Goal: Information Seeking & Learning: Check status

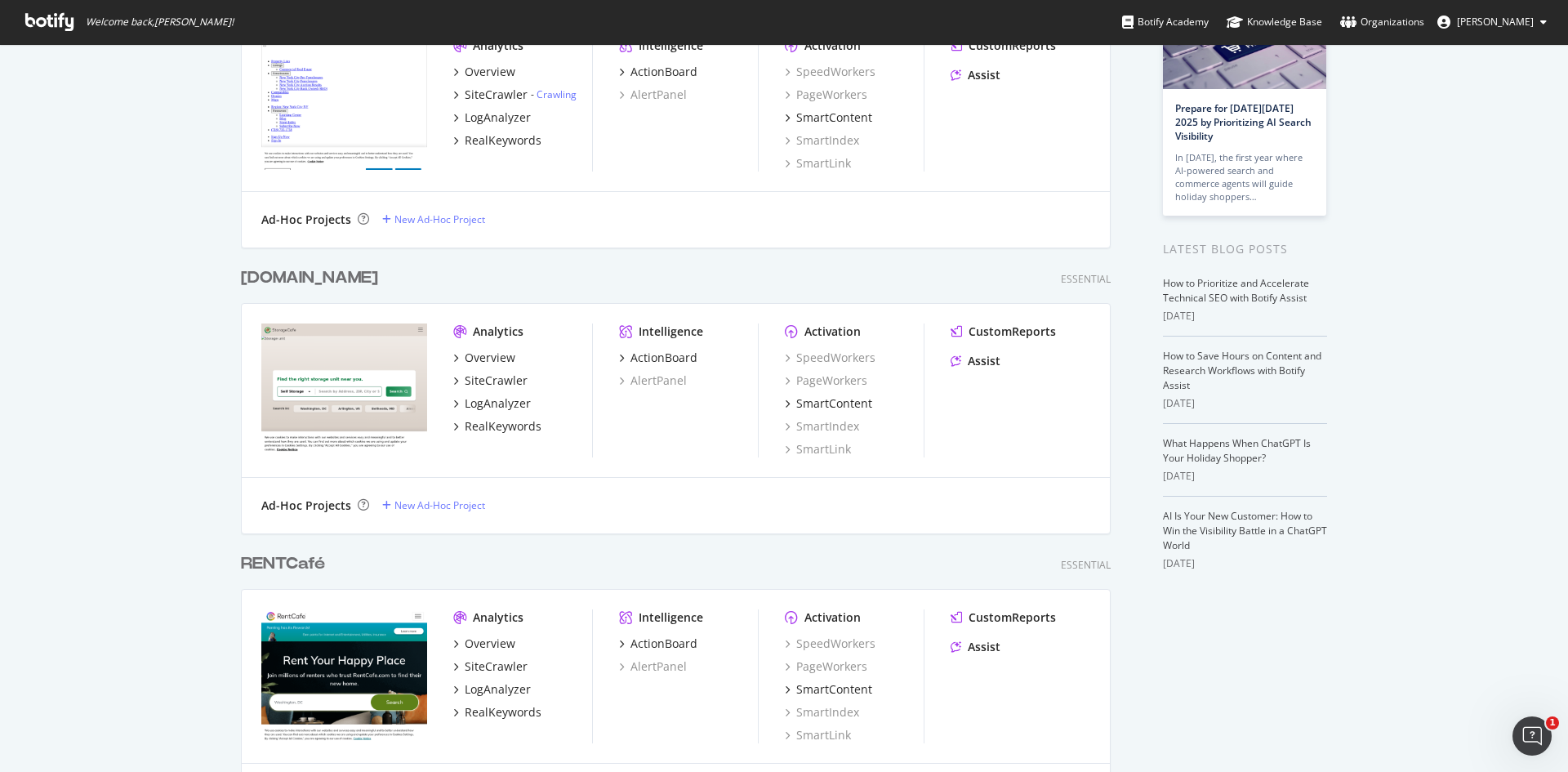
scroll to position [245, 0]
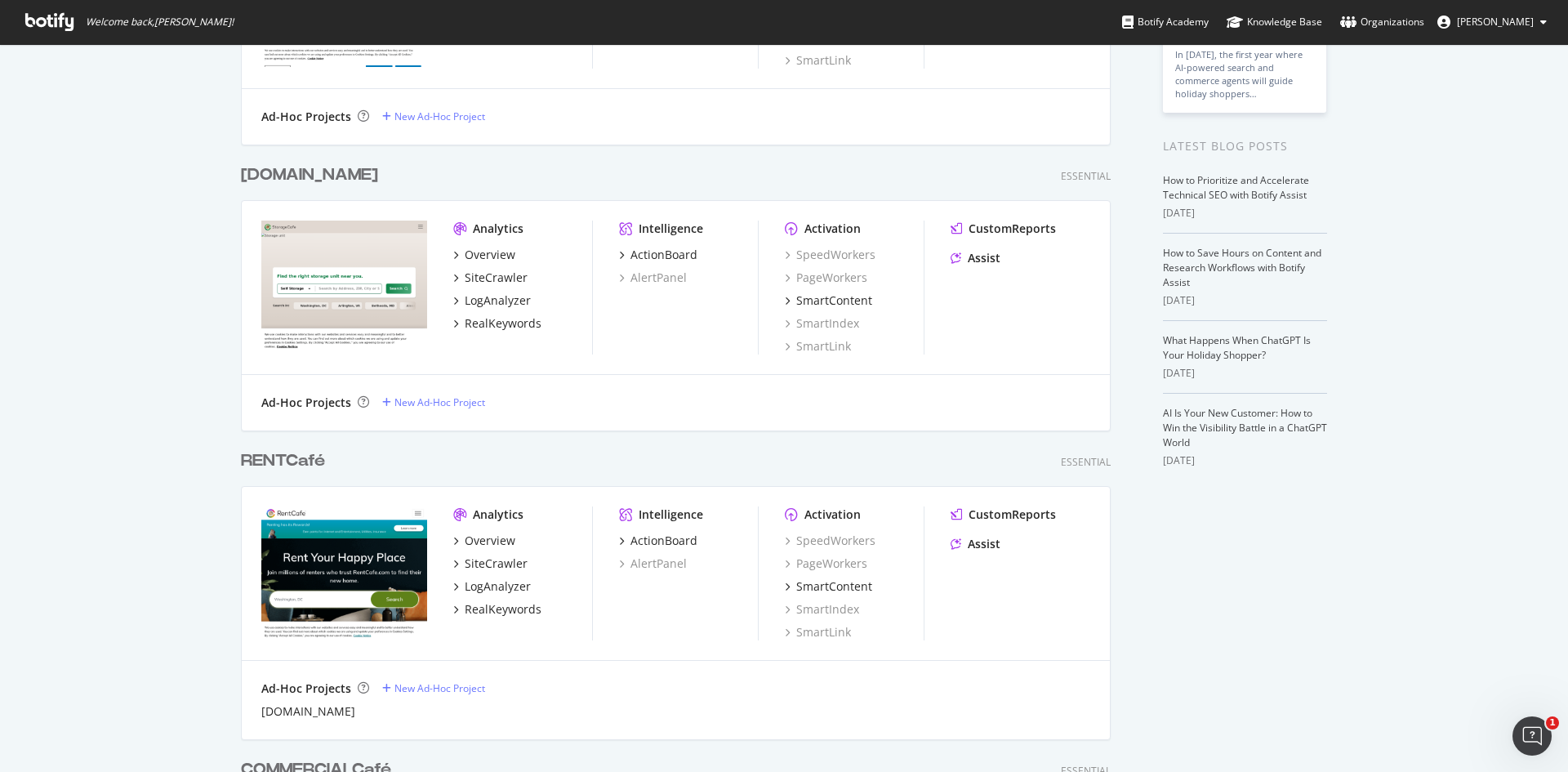
click at [302, 459] on div "RENTCafé" at bounding box center [283, 461] width 84 height 24
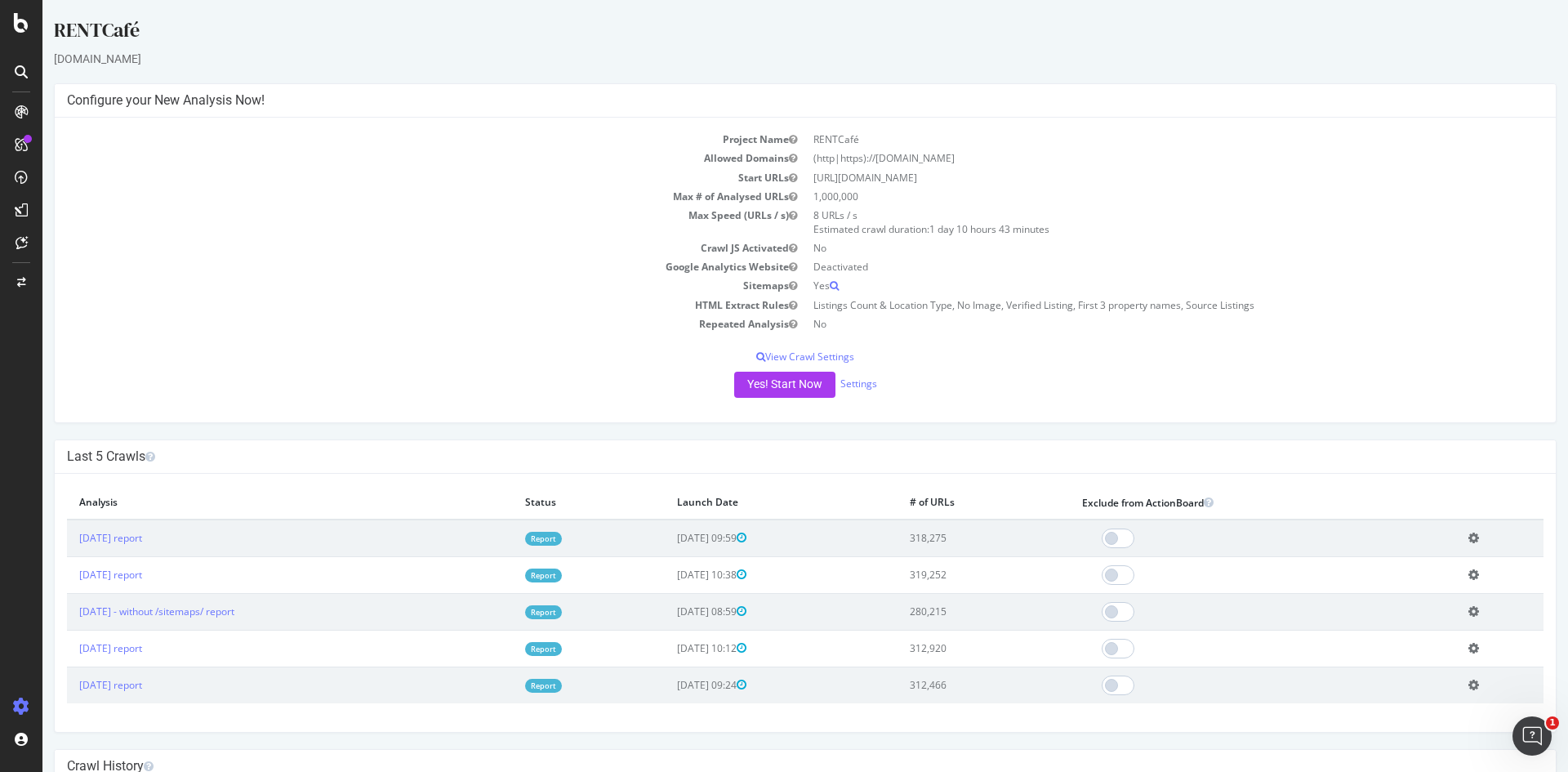
click at [1478, 543] on td "Add name Delete analysis" at bounding box center [1499, 537] width 87 height 37
click at [1471, 541] on icon at bounding box center [1473, 537] width 11 height 12
click at [1343, 490] on th "Exclude from ActionBoard" at bounding box center [1263, 503] width 387 height 34
click at [142, 541] on link "[DATE] report" at bounding box center [111, 537] width 63 height 14
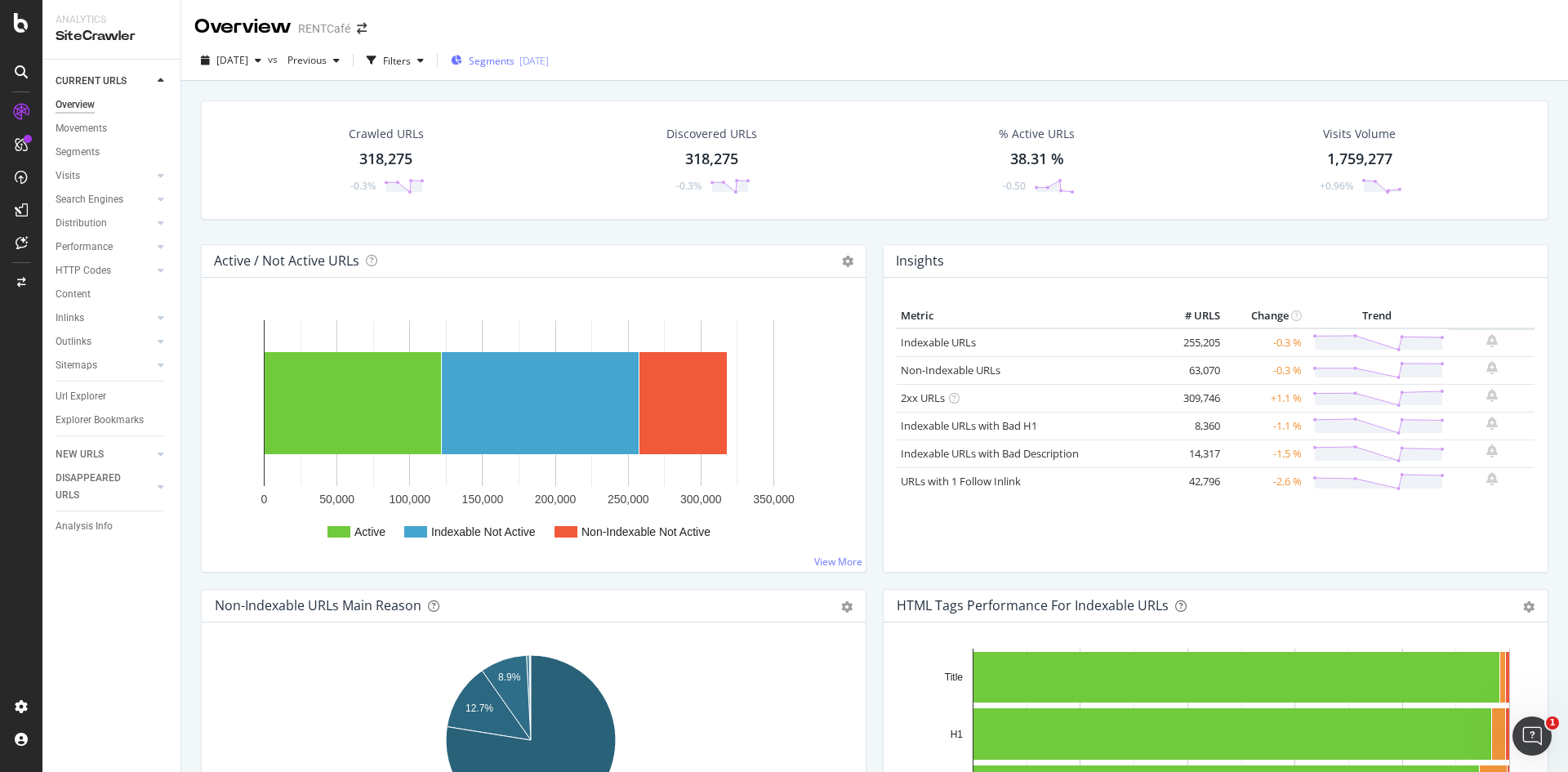
click at [549, 62] on div "Segments [DATE]" at bounding box center [500, 60] width 98 height 14
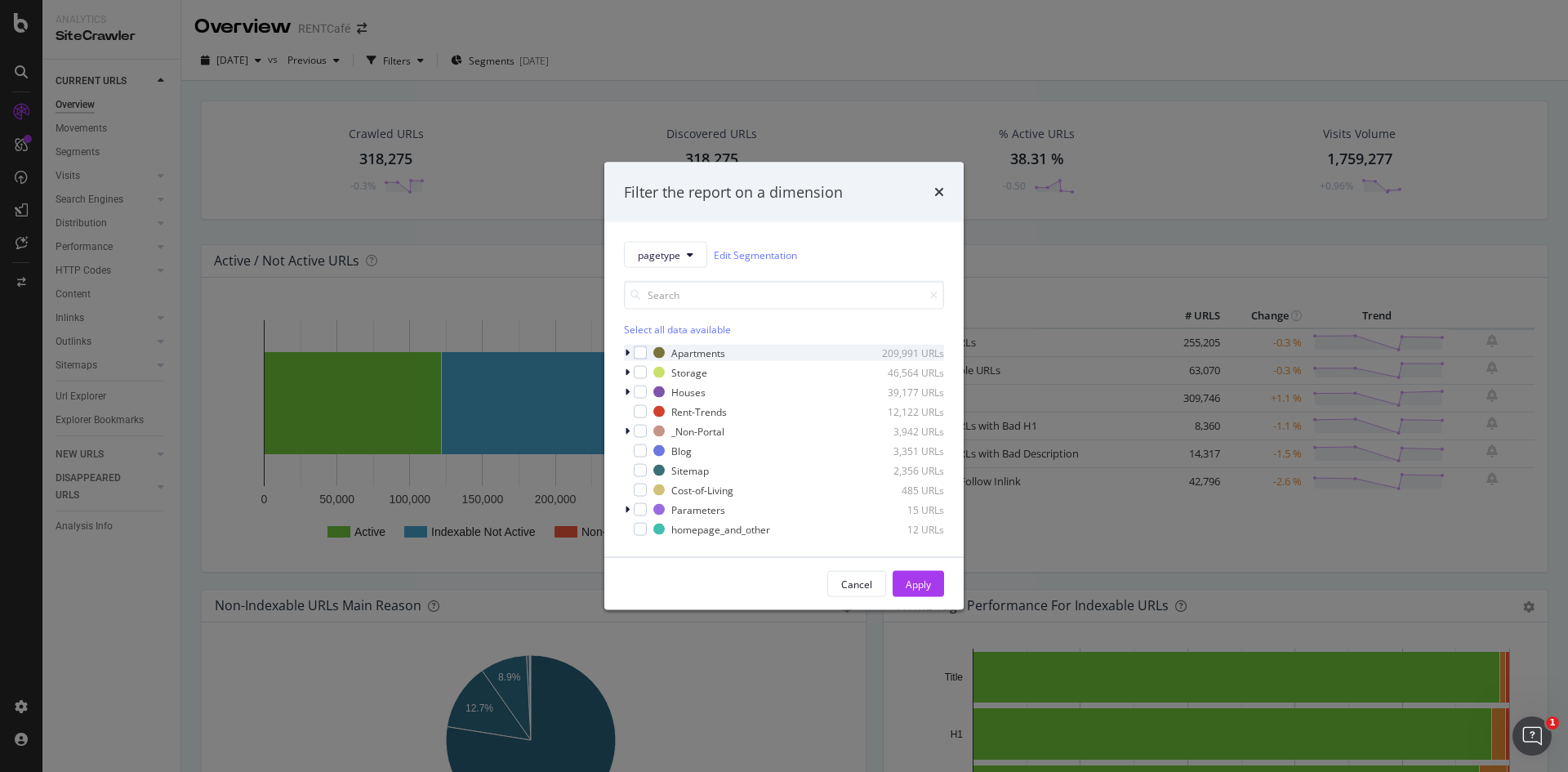
click at [630, 353] on div "modal" at bounding box center [629, 352] width 10 height 16
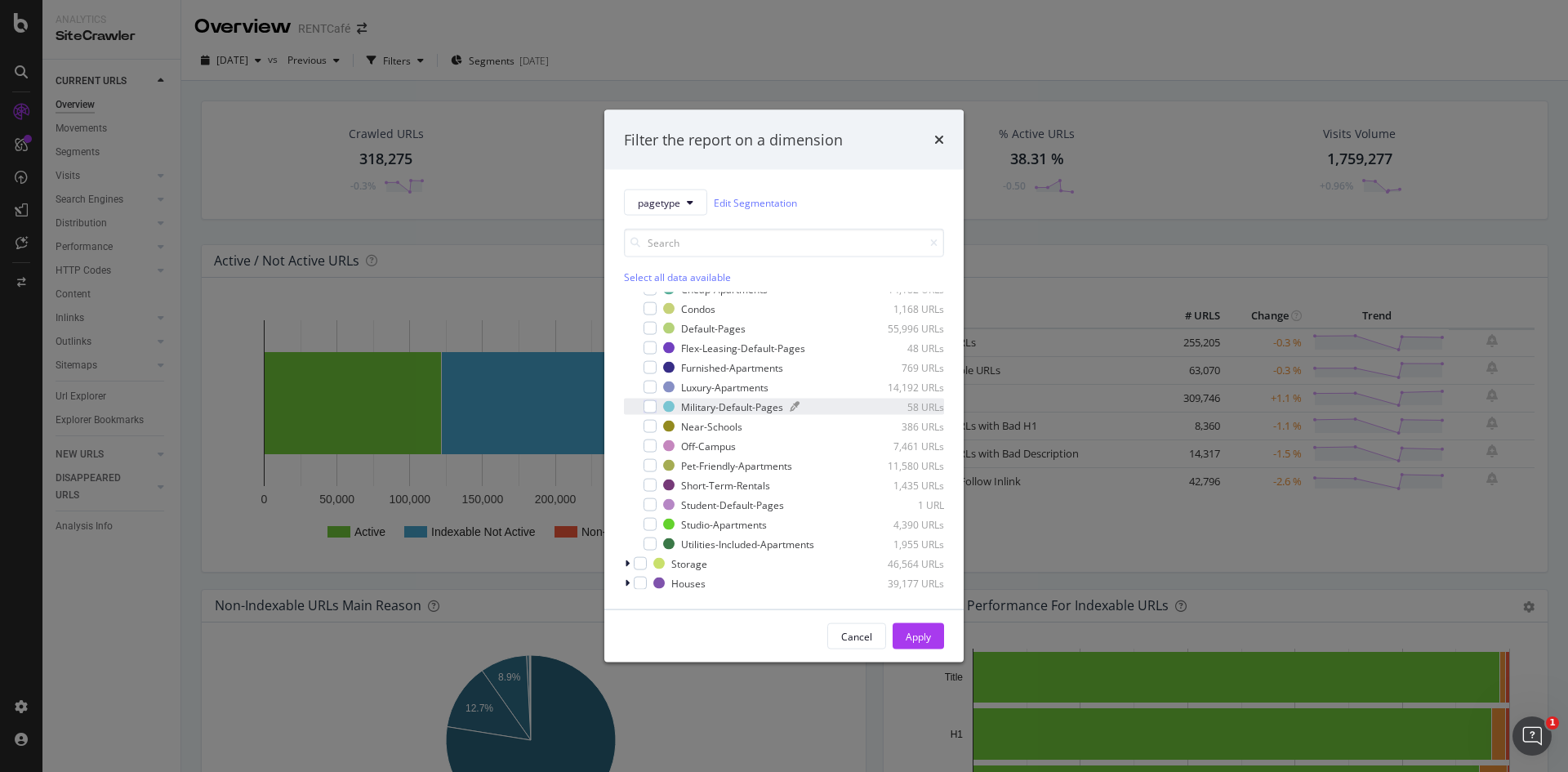
scroll to position [160, 0]
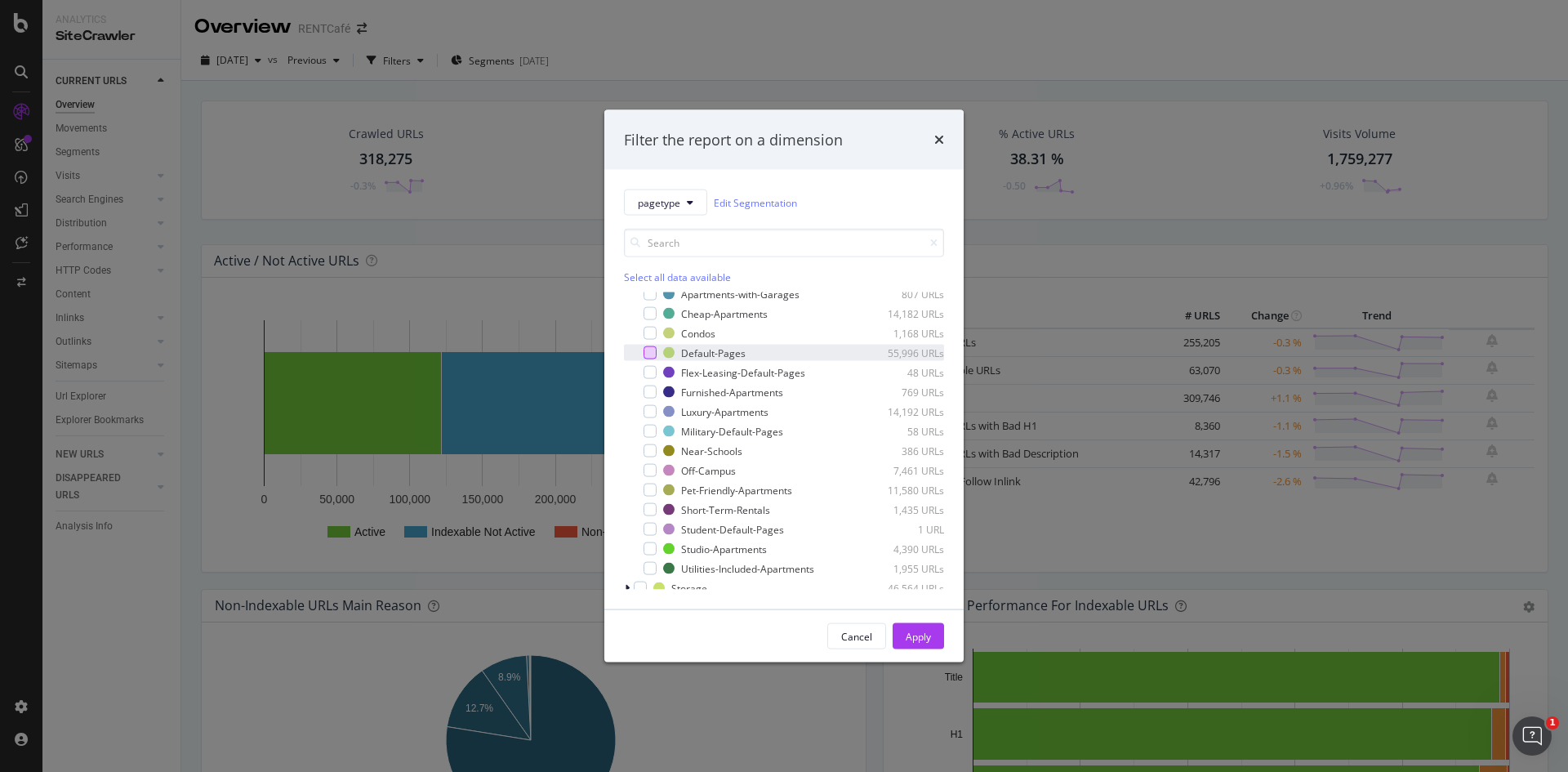
click at [652, 355] on div "modal" at bounding box center [650, 353] width 13 height 13
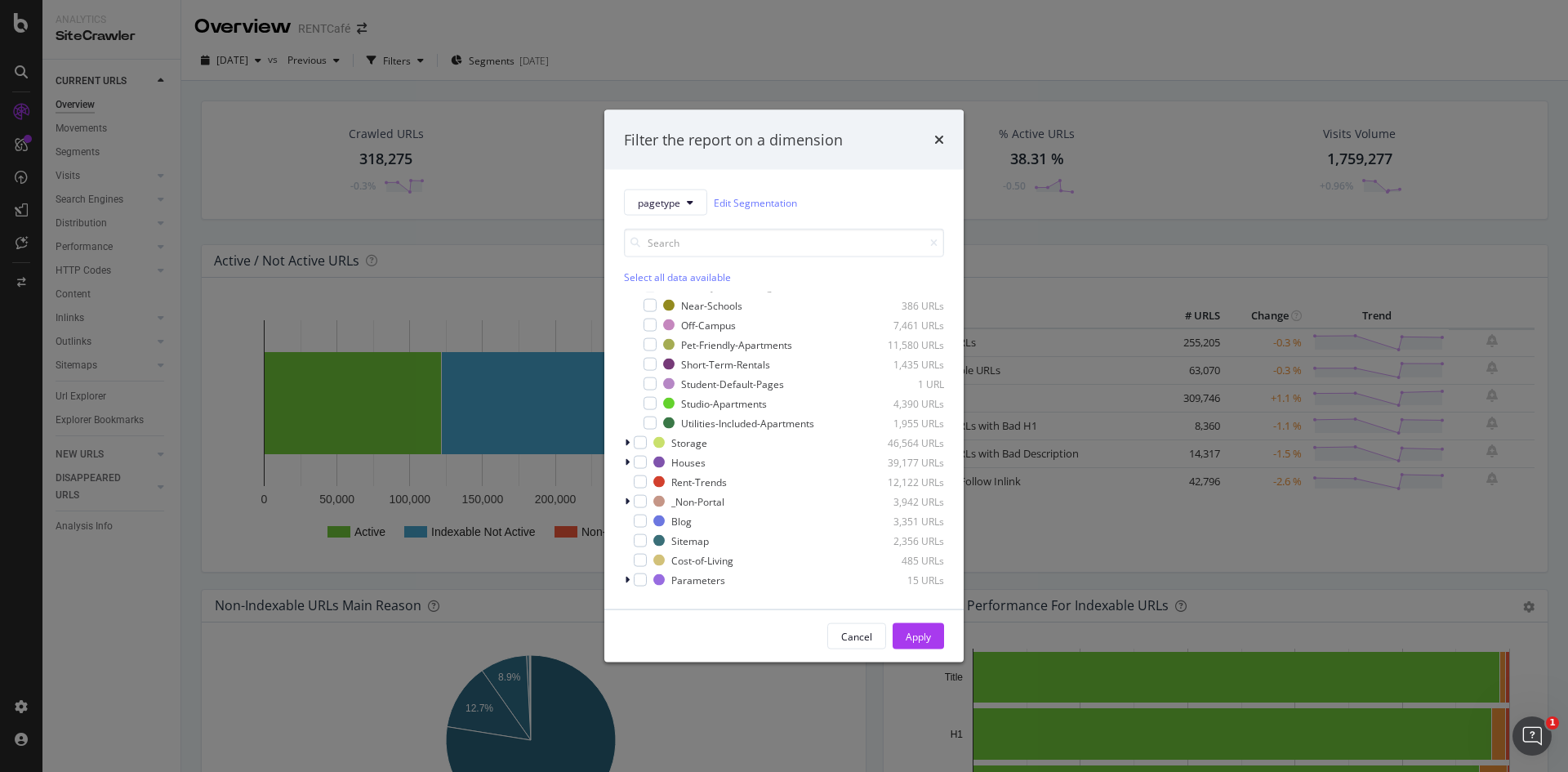
scroll to position [324, 0]
click at [631, 444] on div "modal" at bounding box center [629, 443] width 10 height 16
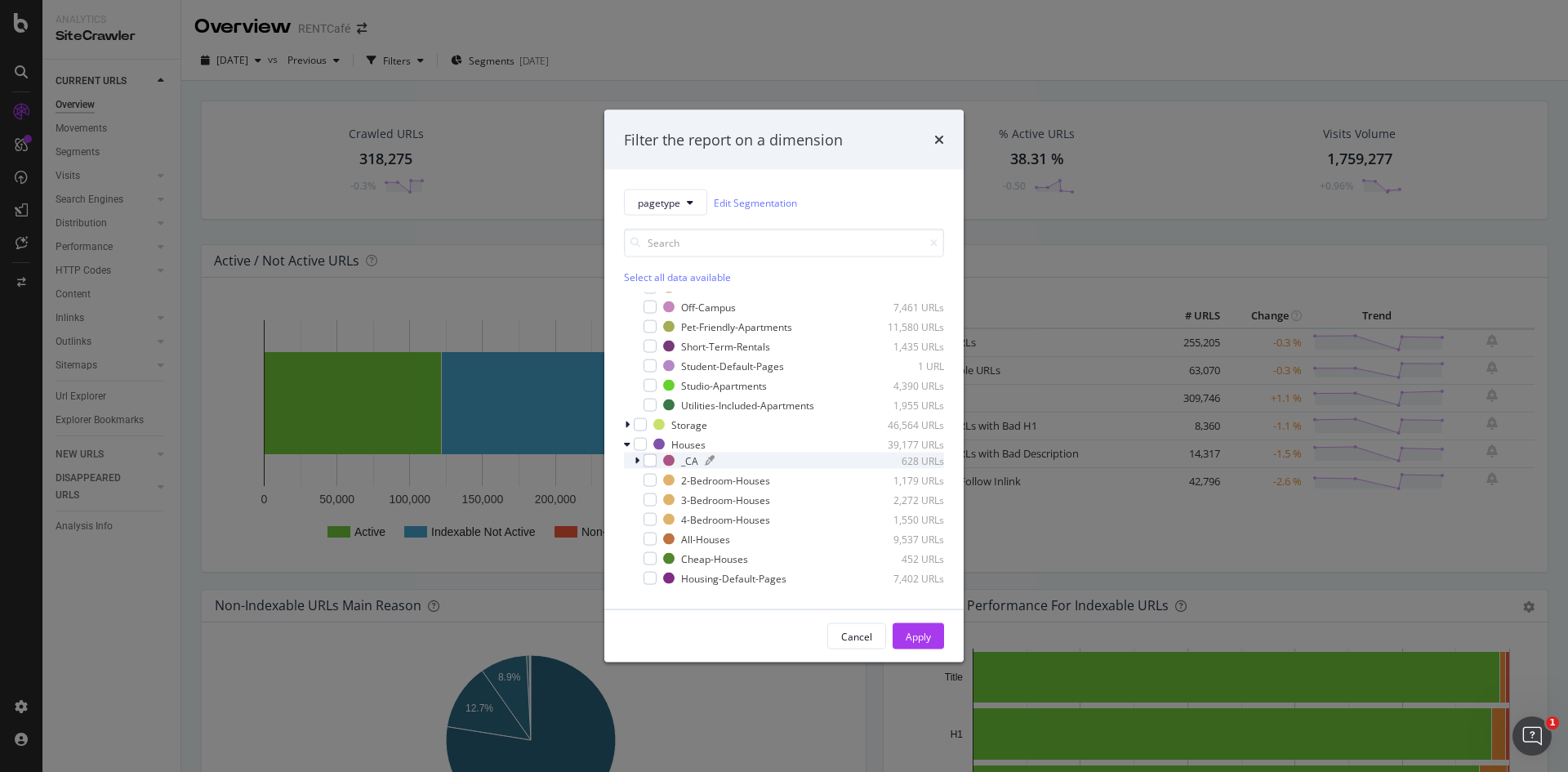
scroll to position [487, 0]
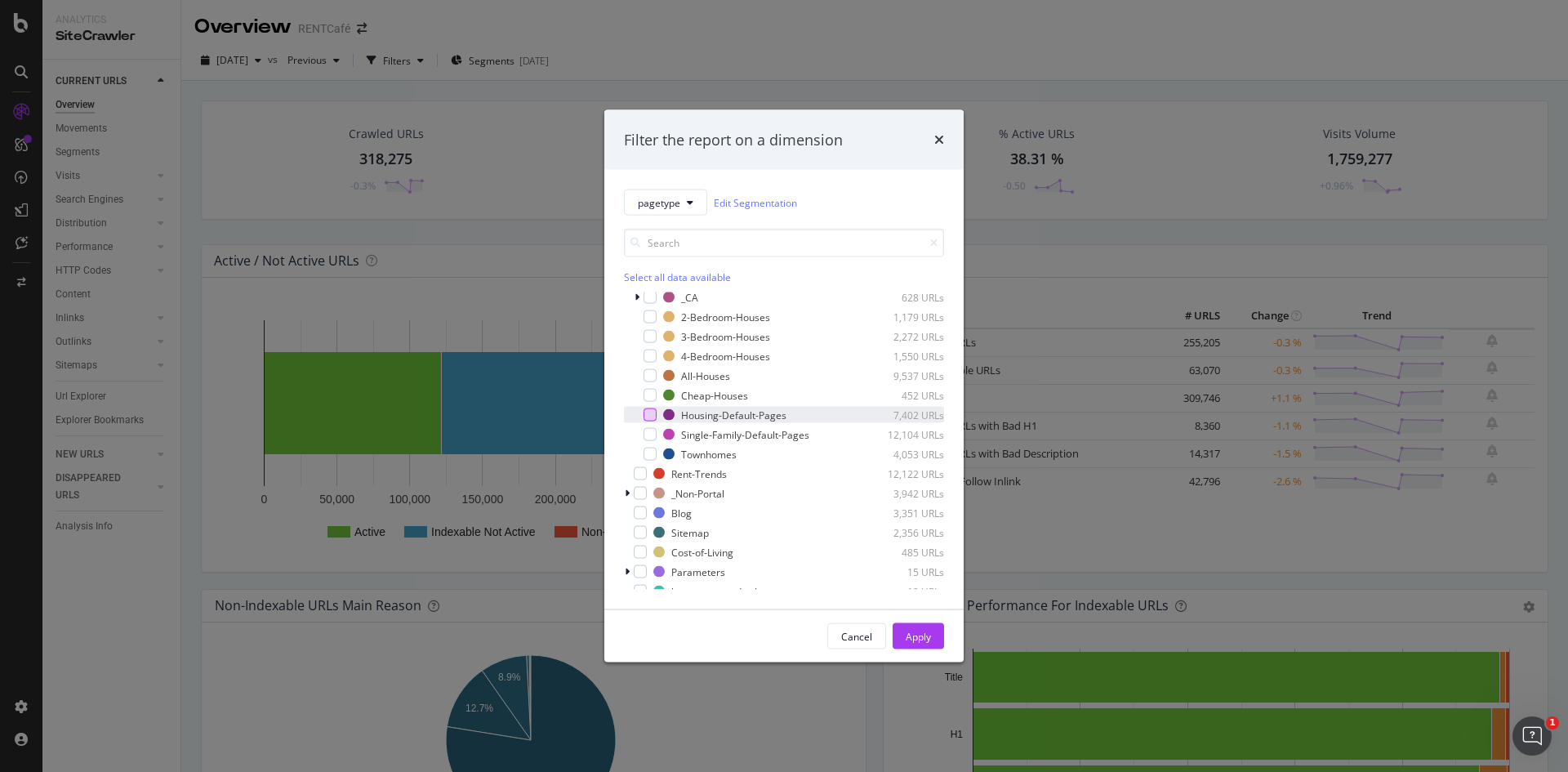
click at [647, 419] on div "modal" at bounding box center [650, 415] width 13 height 13
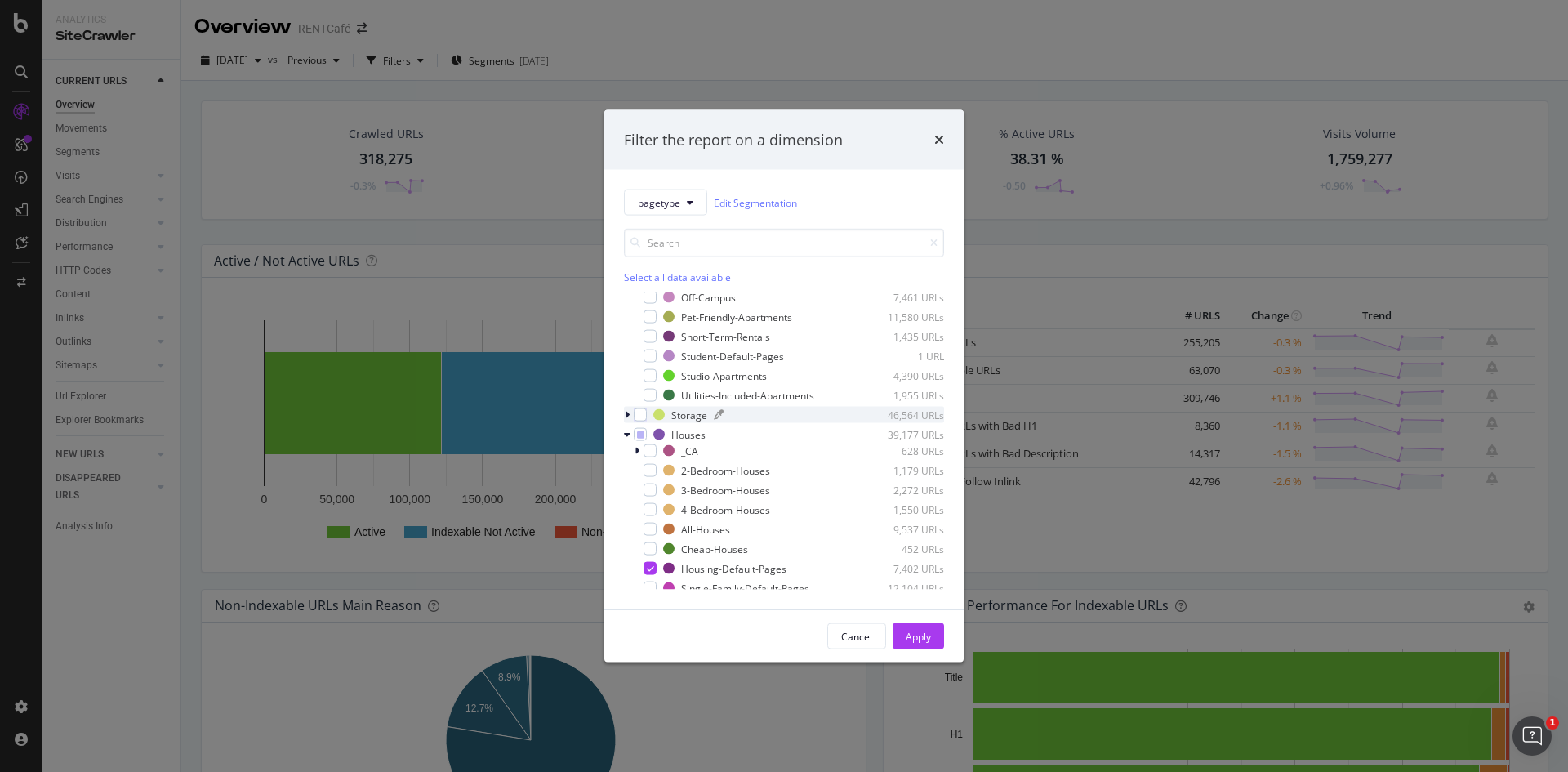
scroll to position [497, 0]
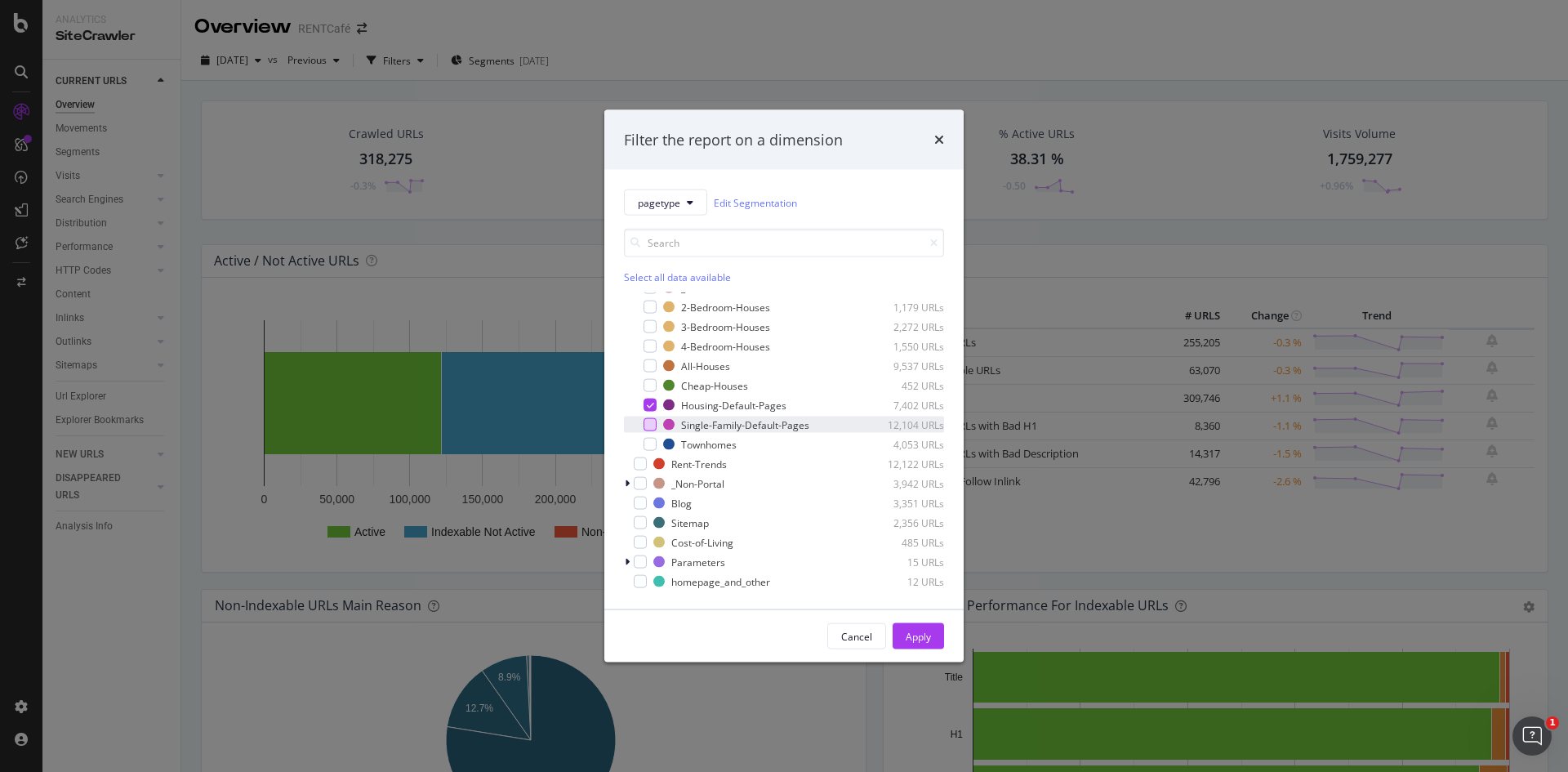
click at [653, 426] on div "modal" at bounding box center [650, 425] width 13 height 13
click at [700, 245] on input "modal" at bounding box center [784, 243] width 320 height 29
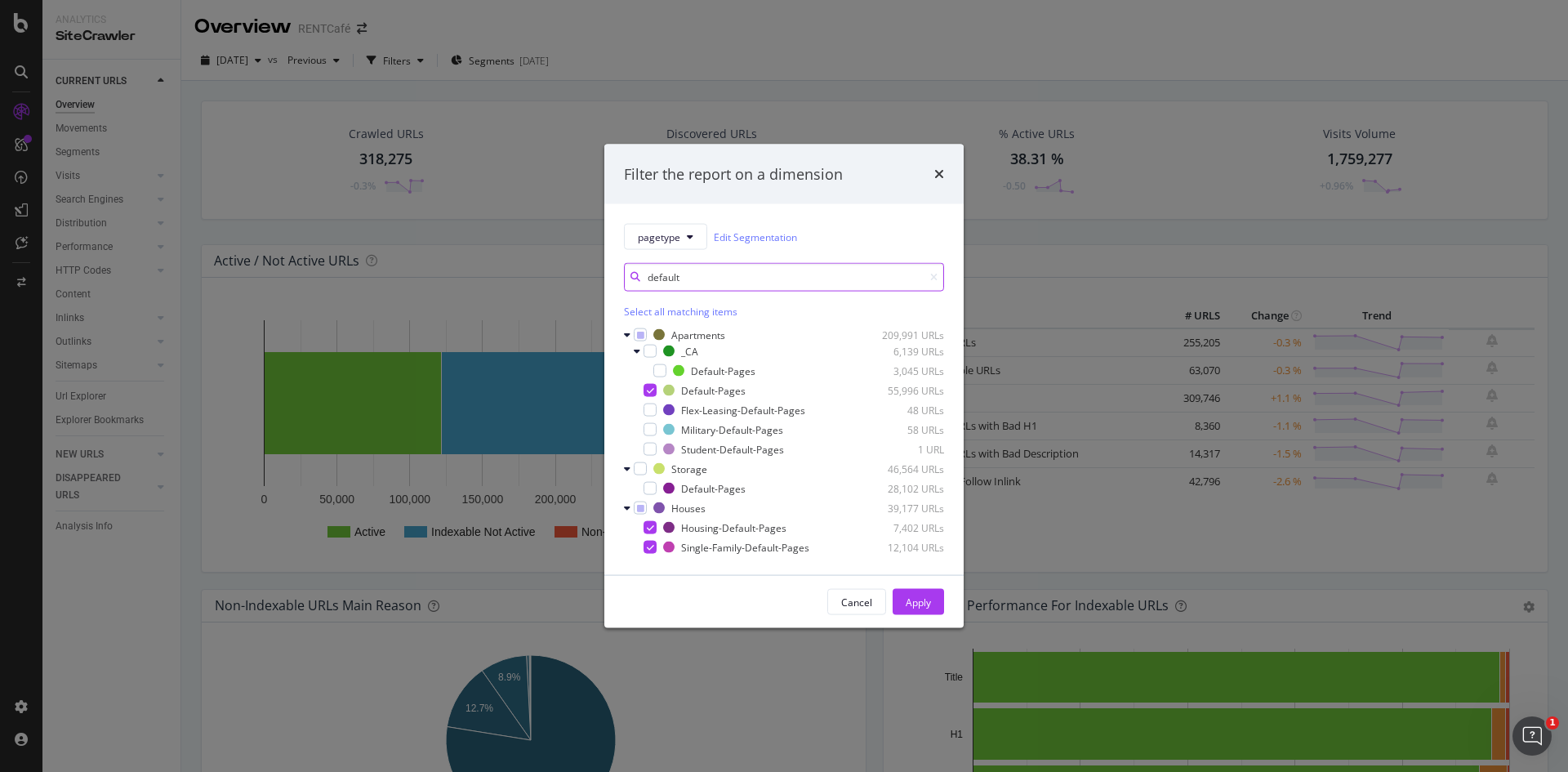
scroll to position [0, 0]
type input "default"
click at [648, 414] on div "modal" at bounding box center [650, 410] width 13 height 13
click at [653, 442] on div "Student-Default-Pages 1 URL" at bounding box center [784, 449] width 320 height 16
click at [652, 423] on div "modal" at bounding box center [650, 430] width 13 height 13
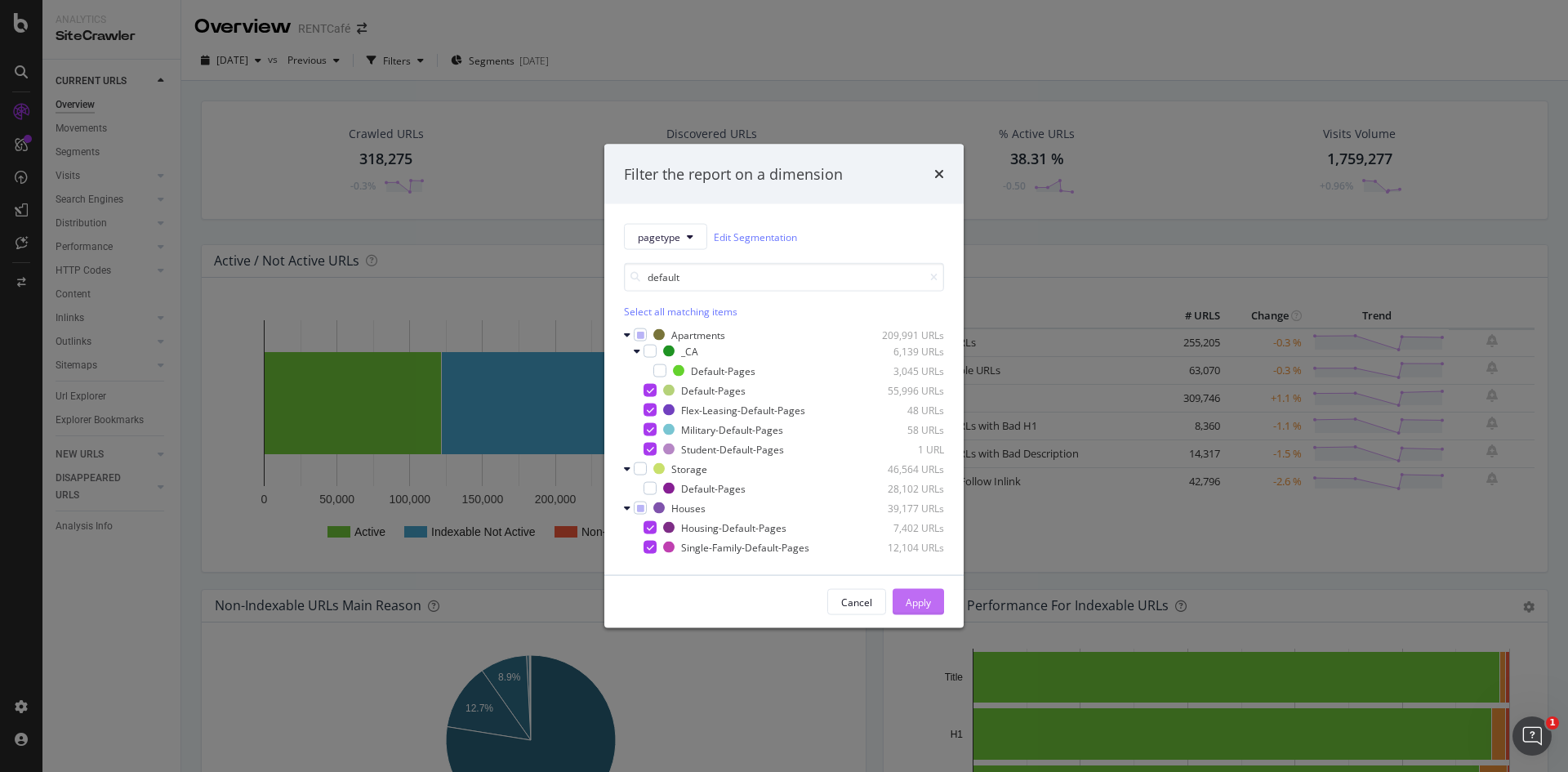
click at [920, 596] on div "Apply" at bounding box center [918, 602] width 25 height 14
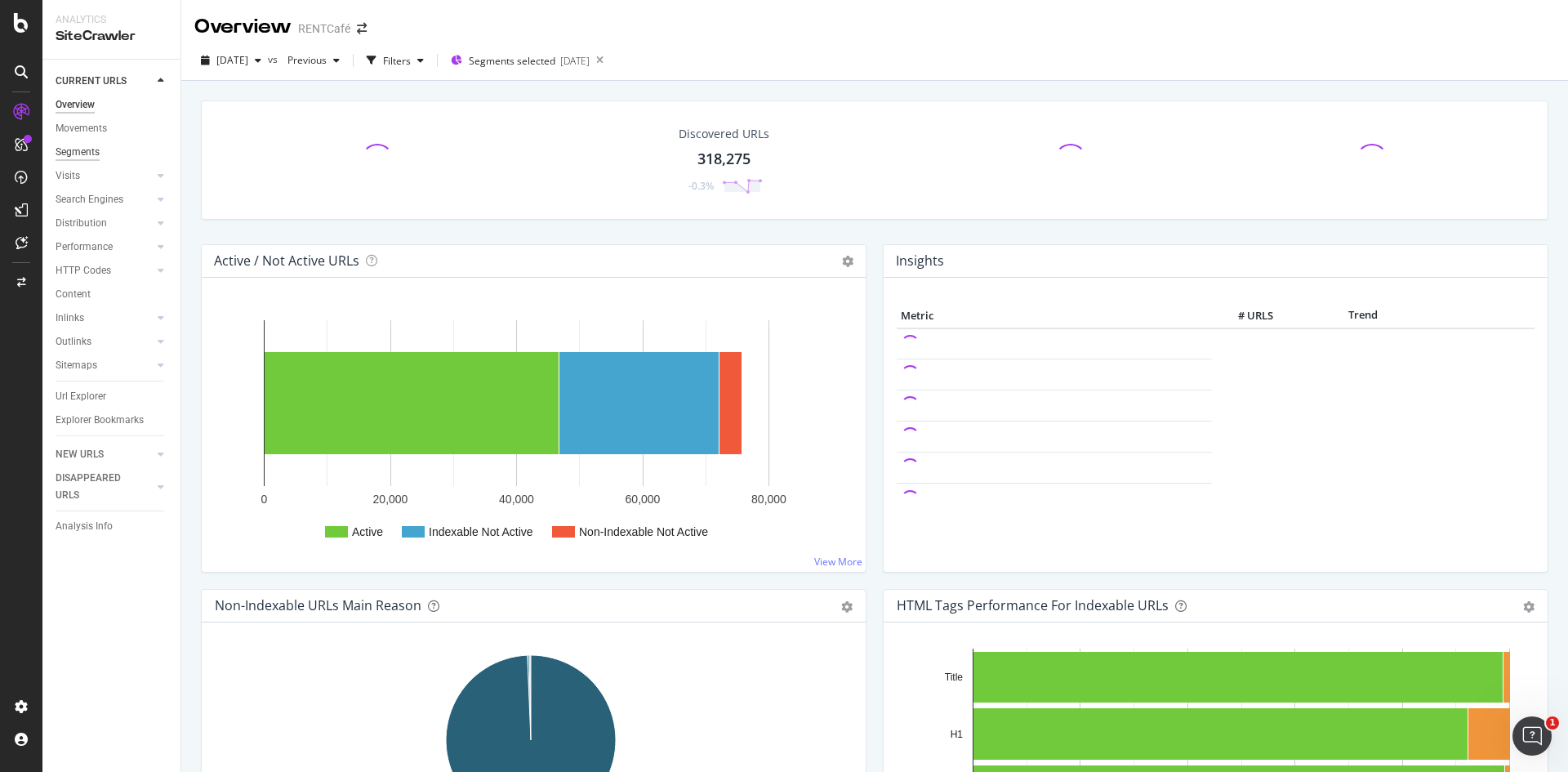
click at [96, 148] on div "Segments" at bounding box center [78, 152] width 44 height 17
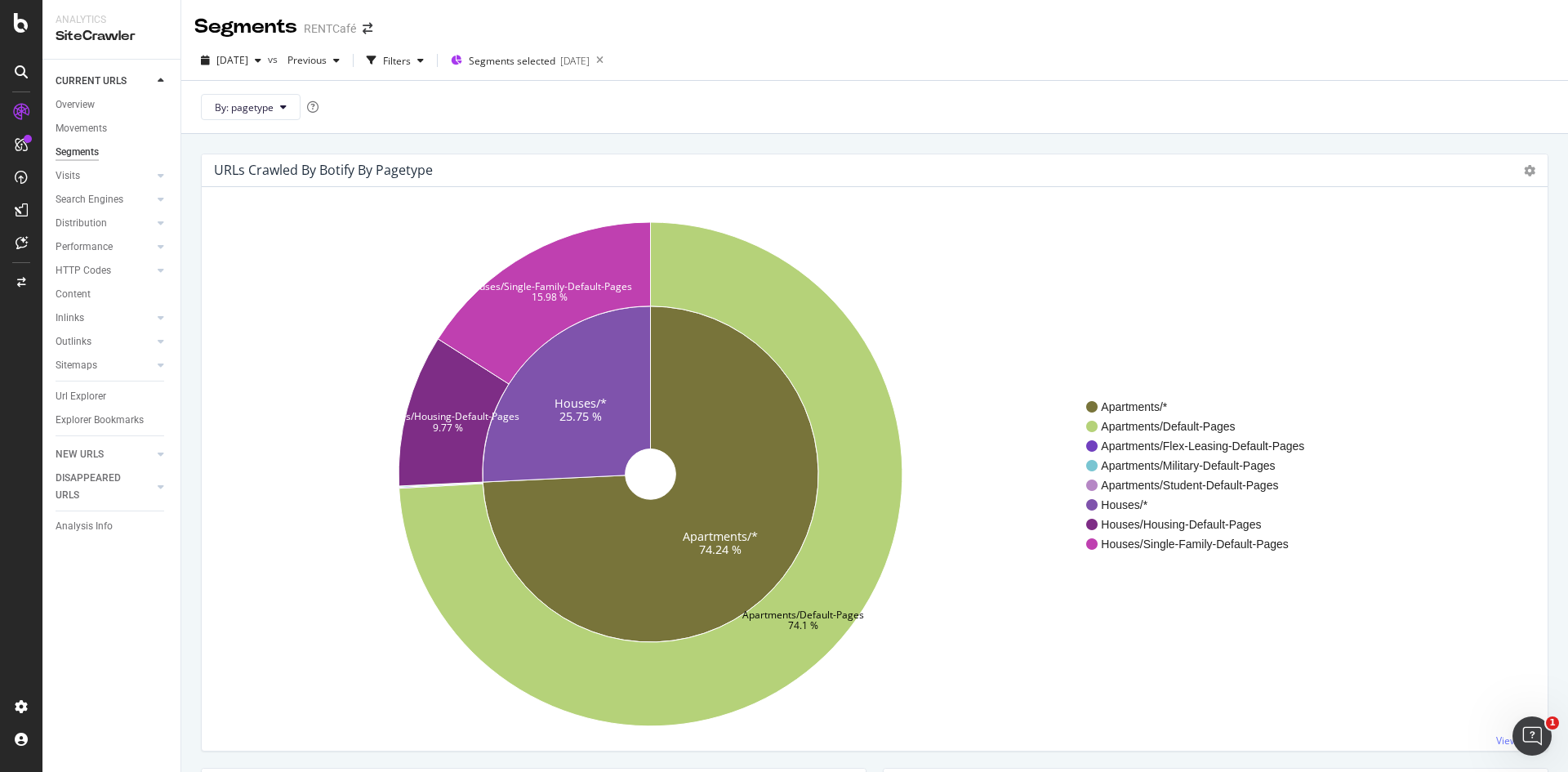
click at [1524, 177] on div "Sunburst Treemap Table Expand Export as CSV" at bounding box center [1530, 170] width 11 height 19
click at [1524, 170] on icon at bounding box center [1530, 170] width 11 height 11
click at [1473, 255] on span "Table" at bounding box center [1482, 259] width 130 height 22
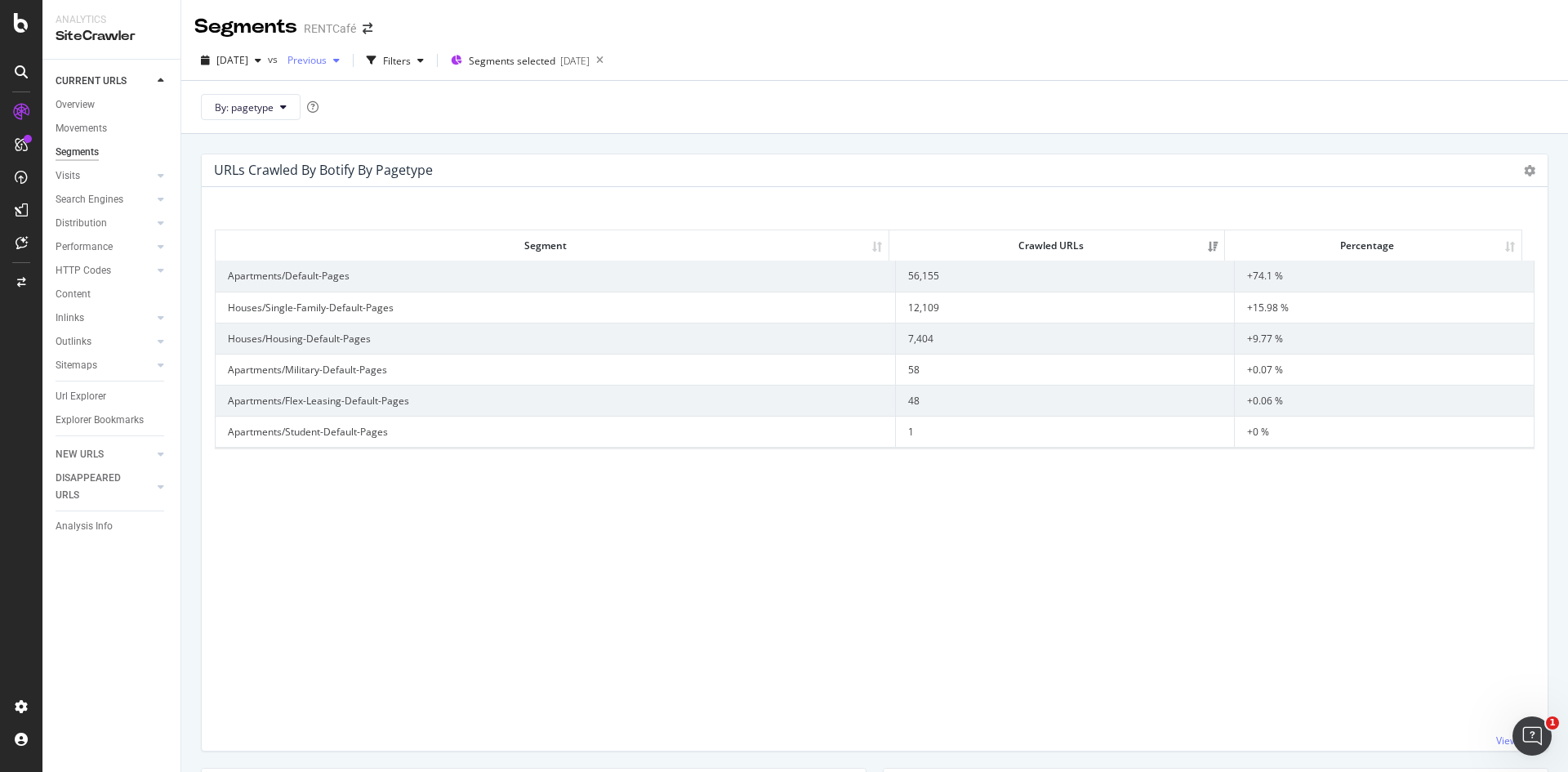
click at [326, 61] on span "Previous" at bounding box center [303, 59] width 46 height 14
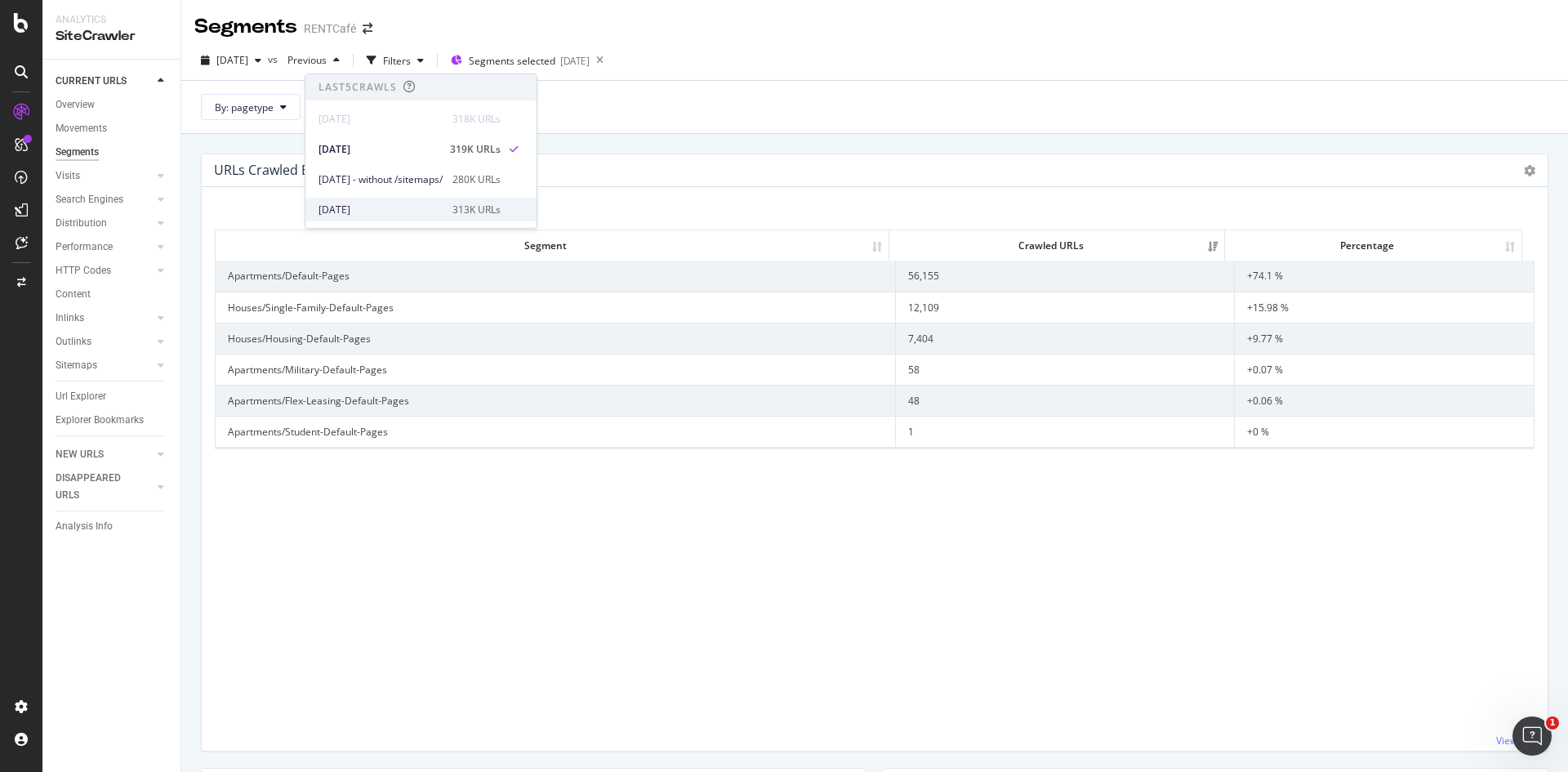
click at [374, 213] on div "[DATE]" at bounding box center [381, 210] width 124 height 14
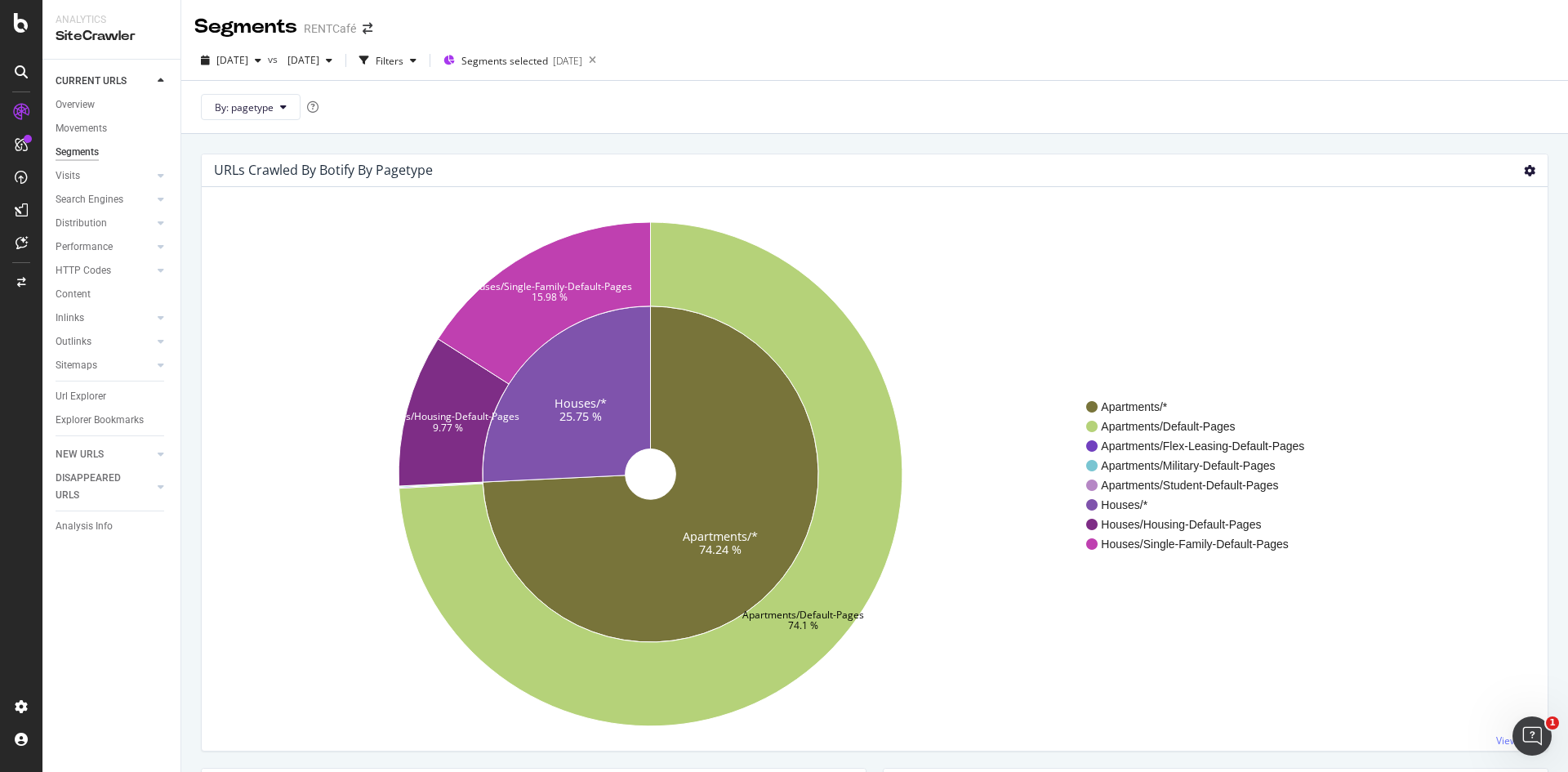
click at [1524, 175] on icon at bounding box center [1530, 170] width 11 height 11
click at [1469, 251] on span "Table" at bounding box center [1482, 259] width 130 height 22
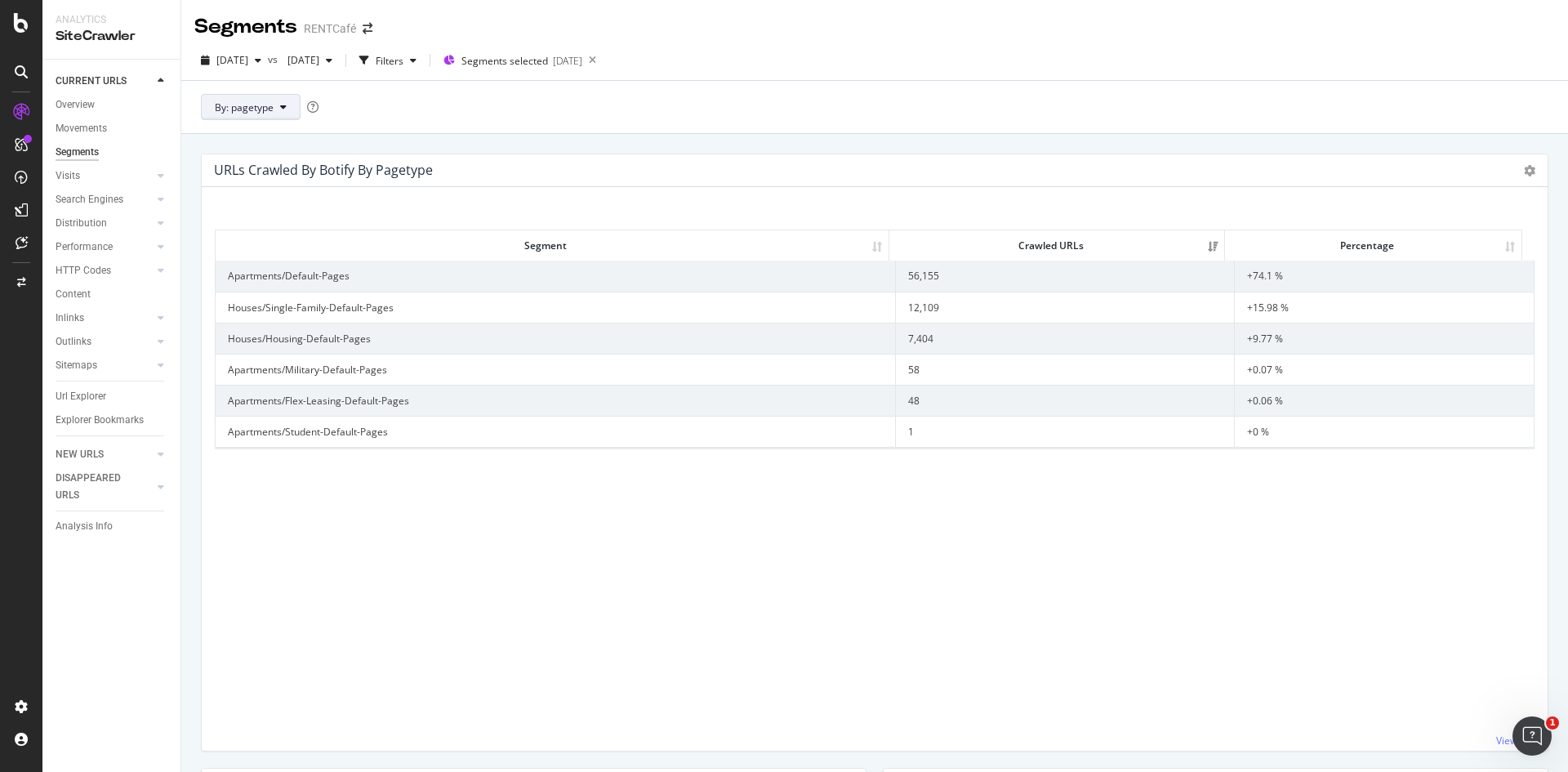
click at [275, 110] on button "By: pagetype" at bounding box center [251, 106] width 100 height 26
click at [630, 114] on div "By: pagetype" at bounding box center [874, 106] width 1386 height 53
click at [76, 107] on div "Overview" at bounding box center [75, 105] width 39 height 17
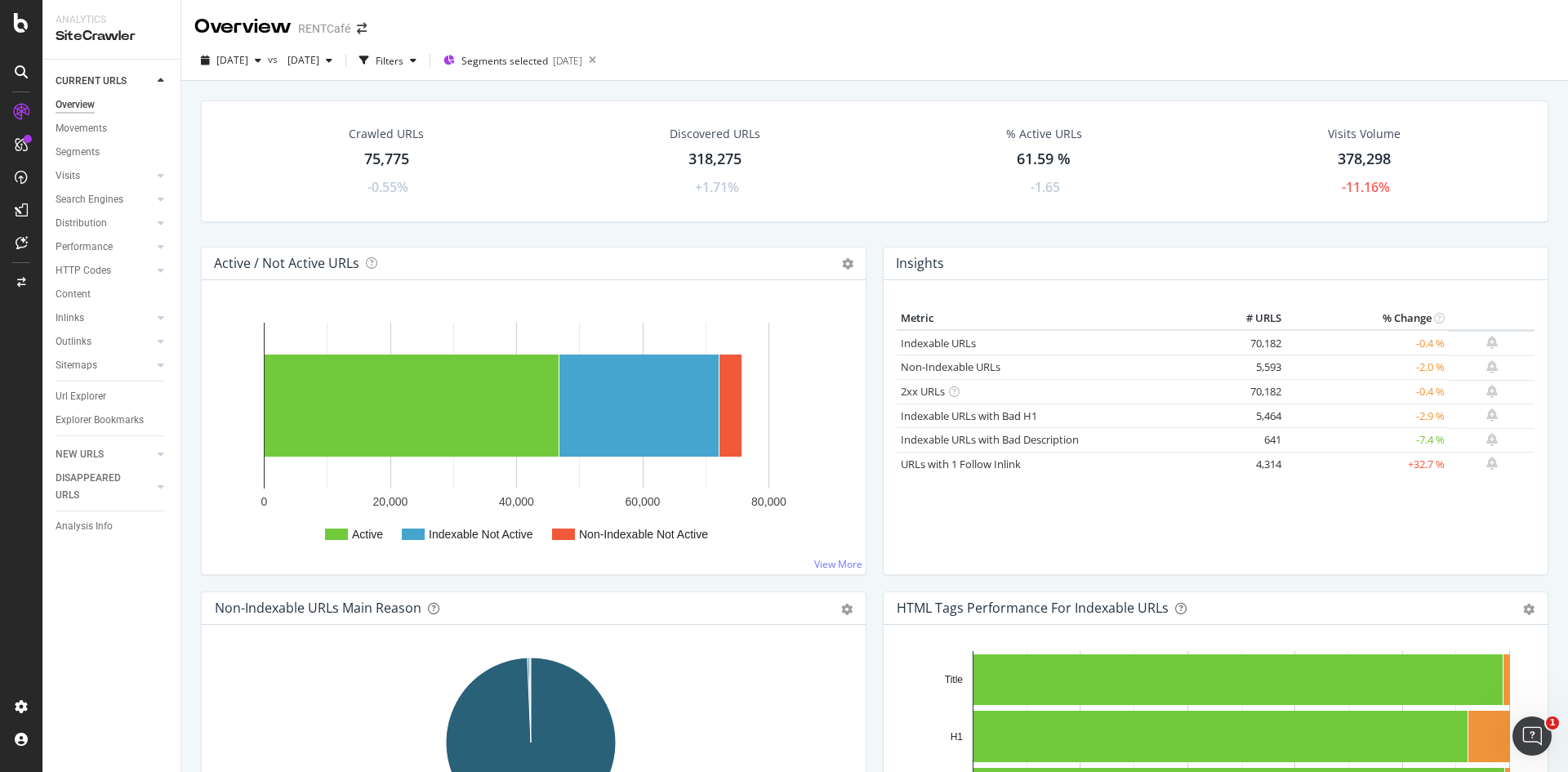
click at [808, 88] on div "Crawled URLs 75,775 -0.55% Discovered URLs 318,275 +1.71% % Active URLs 61.59 %…" at bounding box center [874, 466] width 1386 height 772
click at [805, 79] on div "[DATE] vs [DATE] Filters Segments selected [DATE]" at bounding box center [874, 63] width 1386 height 33
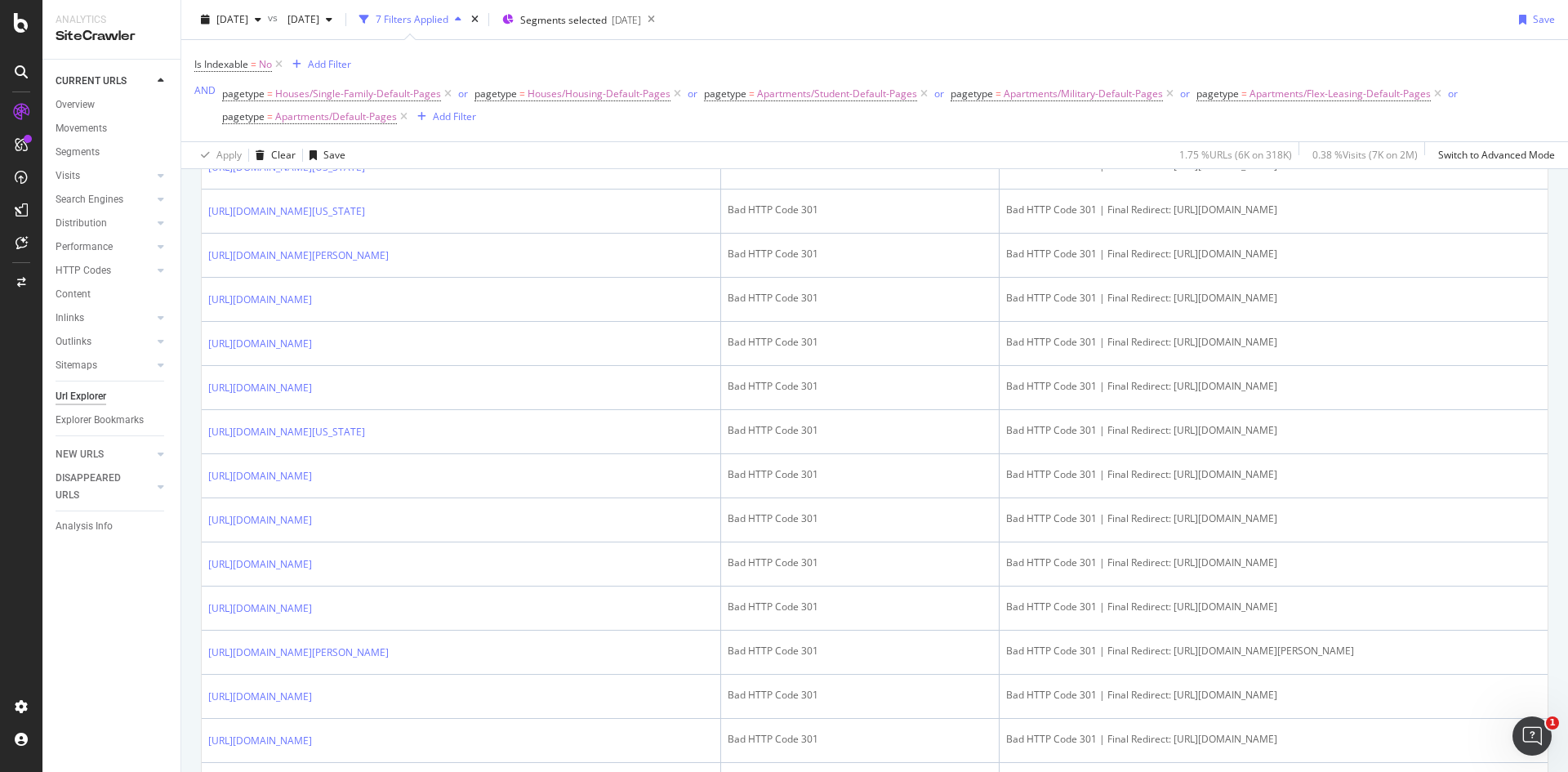
scroll to position [1062, 0]
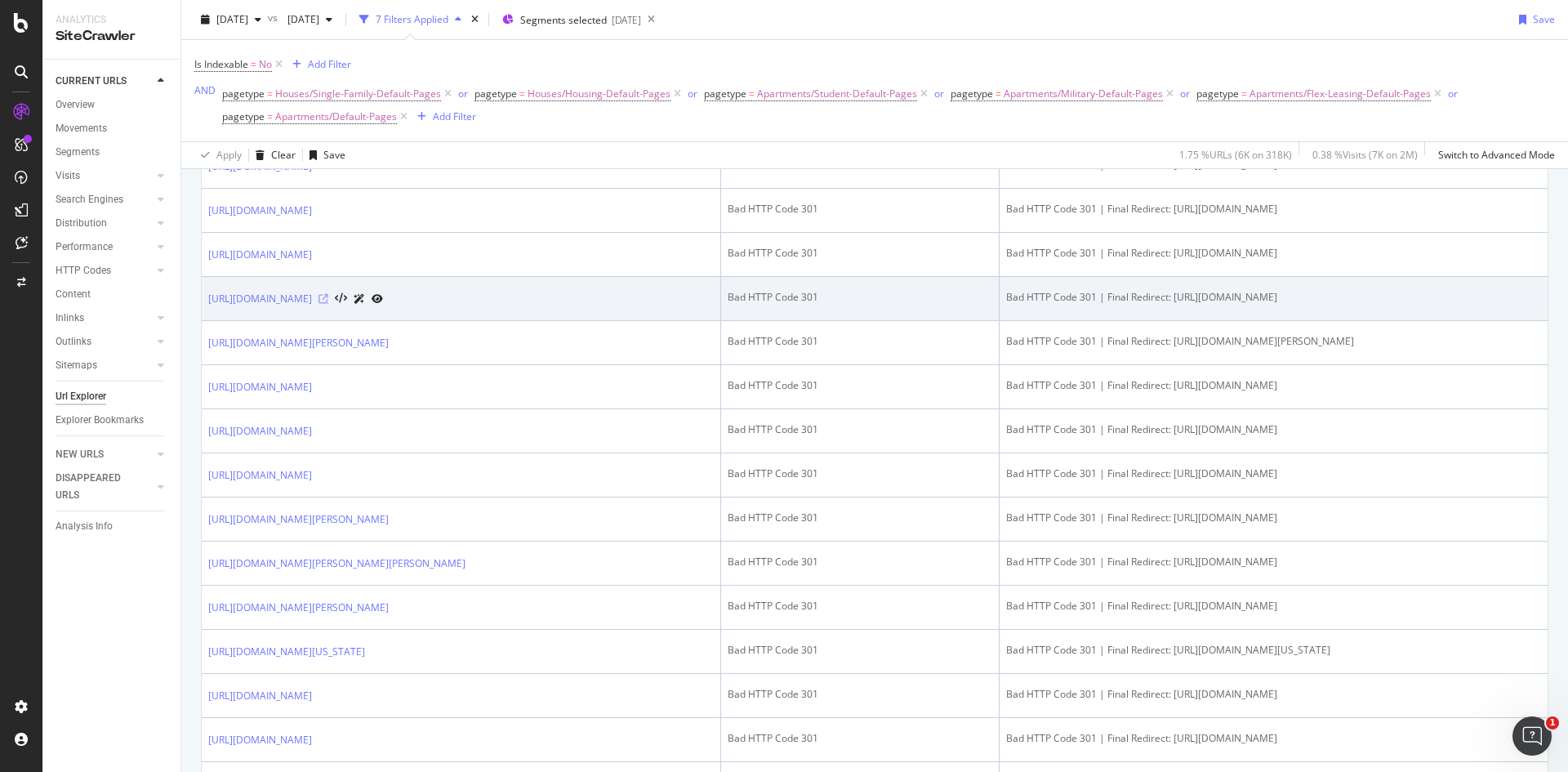
click at [328, 304] on icon at bounding box center [324, 299] width 10 height 10
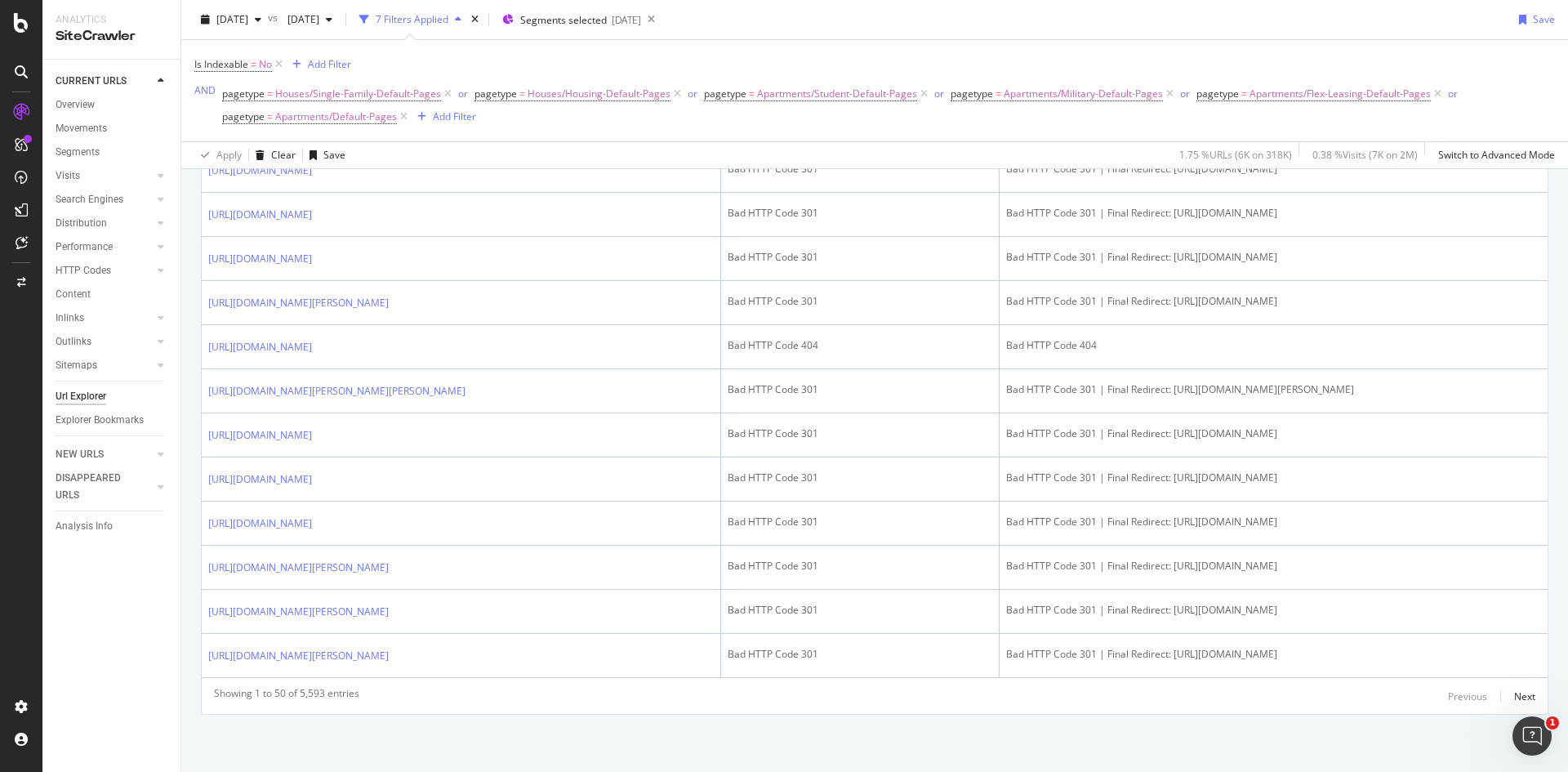
scroll to position [2398, 0]
